Goal: Task Accomplishment & Management: Use online tool/utility

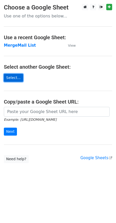
click at [17, 77] on link "Select..." at bounding box center [13, 78] width 19 height 8
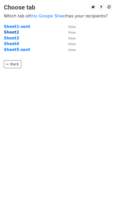
click at [13, 31] on strong "Sheet2" at bounding box center [11, 32] width 15 height 5
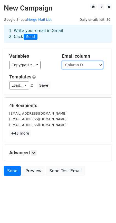
click at [93, 64] on select "Column A Column B Column C Column D" at bounding box center [82, 65] width 41 height 8
click at [94, 65] on select "Column A Column B Column C Column D" at bounding box center [82, 65] width 41 height 8
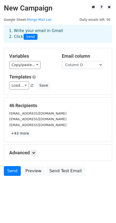
click at [34, 156] on div "Advanced Tracking Track Opens UTM Codes Track Clicks Filters Only include sprea…" at bounding box center [58, 153] width 108 height 16
click at [35, 154] on icon at bounding box center [33, 152] width 3 height 3
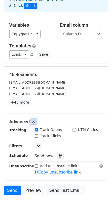
scroll to position [34, 0]
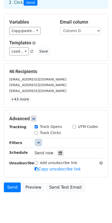
click at [41, 142] on link at bounding box center [39, 143] width 6 height 6
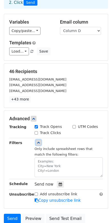
click at [41, 142] on link at bounding box center [39, 143] width 6 height 6
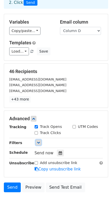
click at [41, 142] on link at bounding box center [39, 143] width 6 height 6
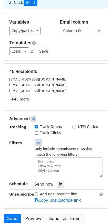
click at [41, 142] on link at bounding box center [39, 143] width 6 height 6
